Goal: Task Accomplishment & Management: Manage account settings

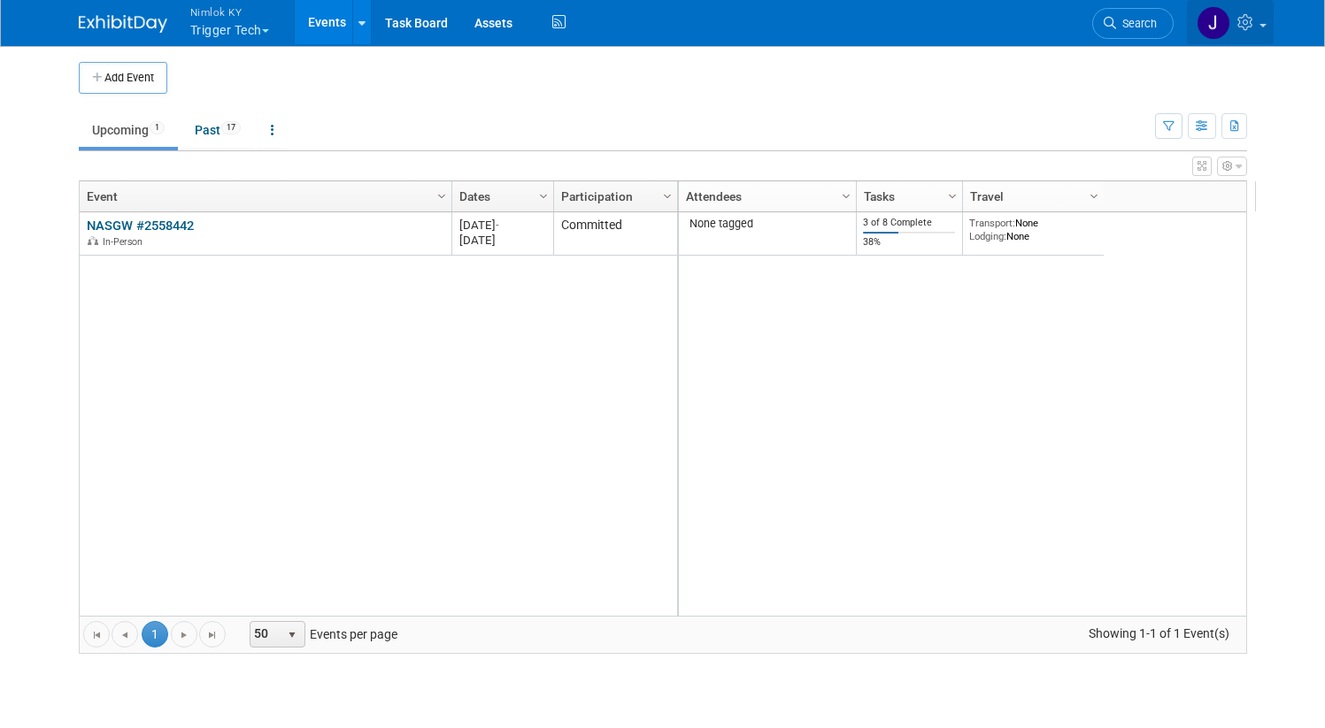
click at [1273, 18] on link at bounding box center [1230, 22] width 87 height 44
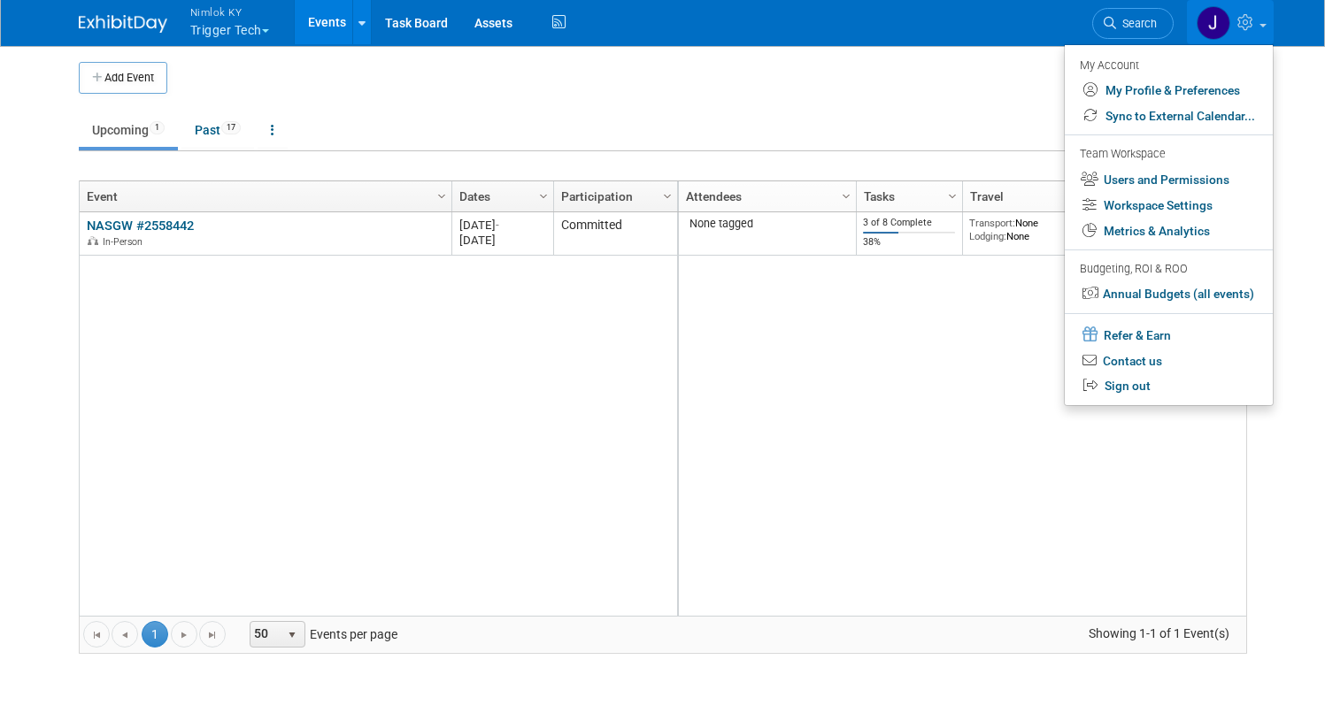
click at [1293, 413] on body "Nimlok KY Trigger Tech Explore: My Workspaces 48 Go to Workspace: Accurate Perf…" at bounding box center [662, 364] width 1325 height 728
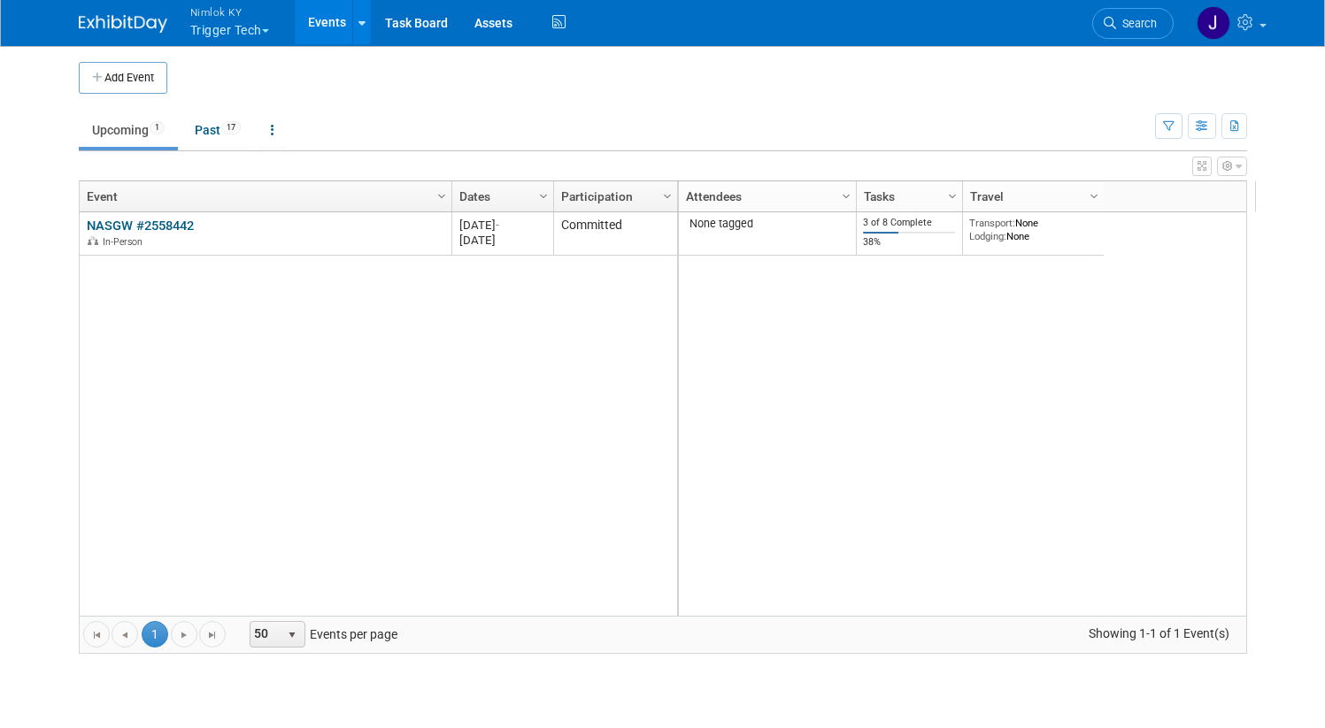
click at [86, 18] on img at bounding box center [123, 24] width 88 height 18
click at [1272, 27] on link at bounding box center [1230, 22] width 87 height 44
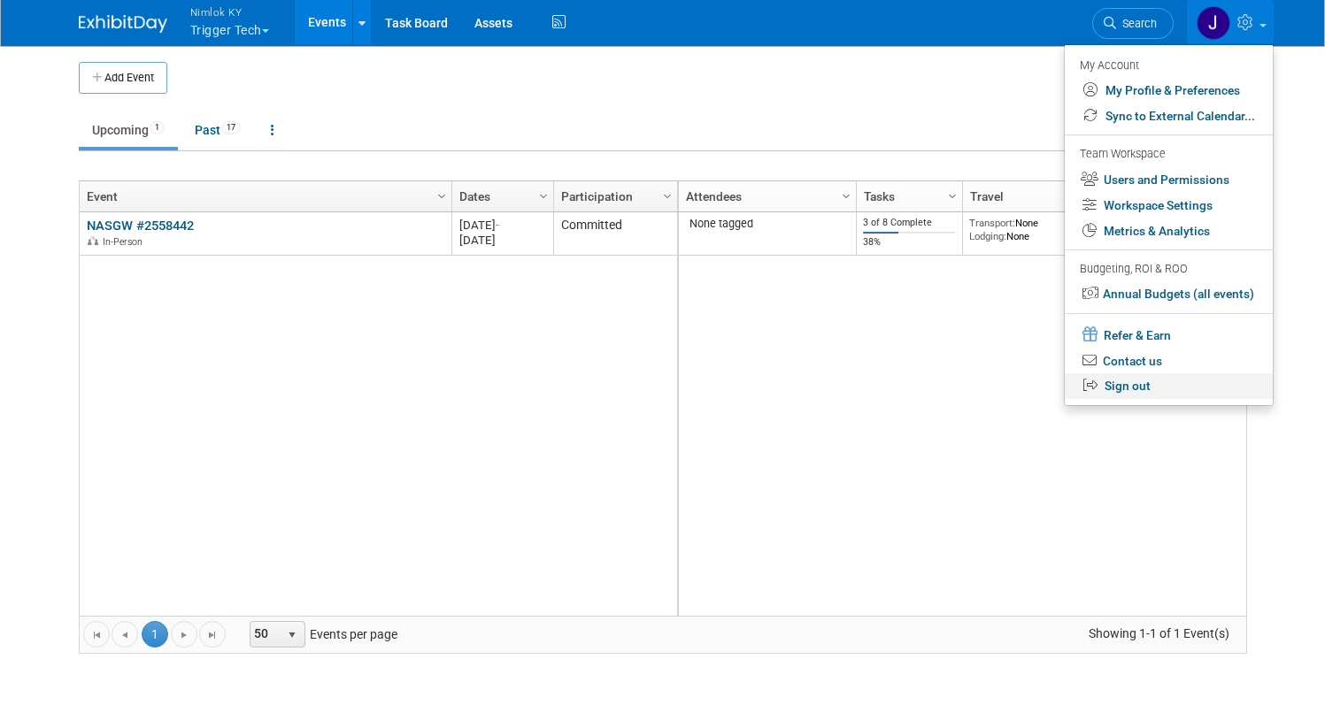
click at [1161, 386] on link "Sign out" at bounding box center [1168, 386] width 208 height 26
